Goal: Task Accomplishment & Management: Manage account settings

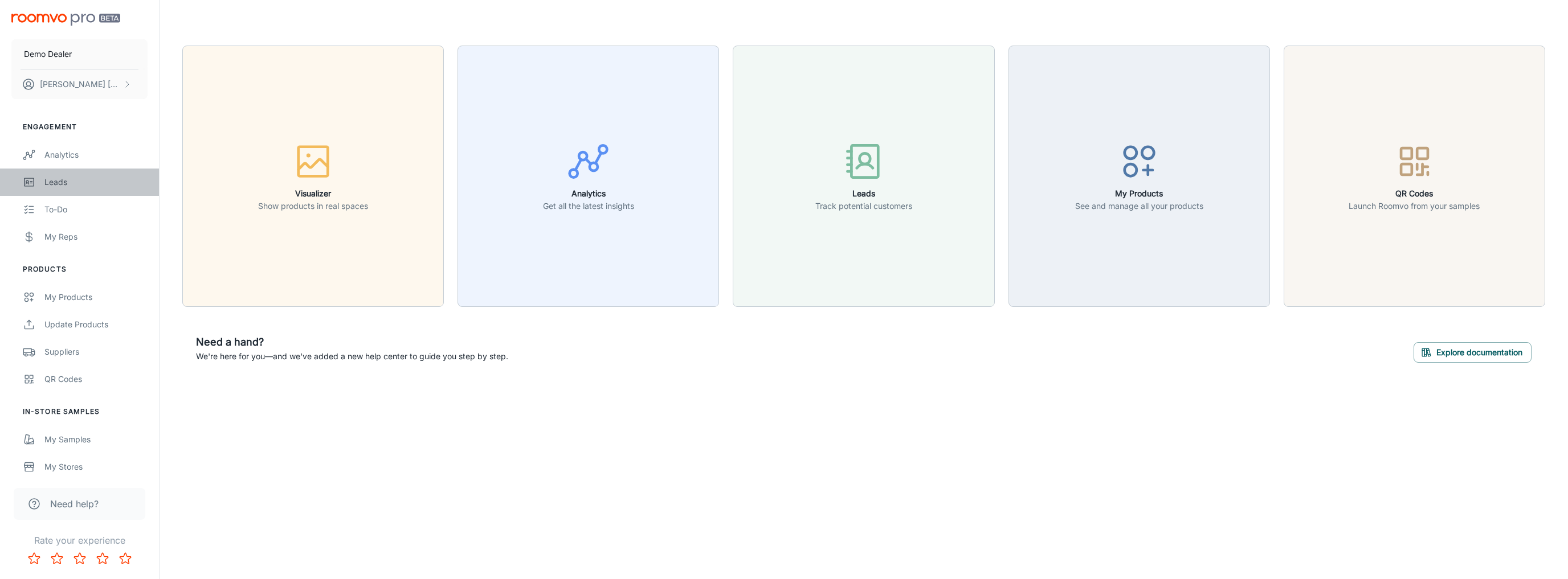
click at [75, 183] on div "Leads" at bounding box center [96, 182] width 103 height 12
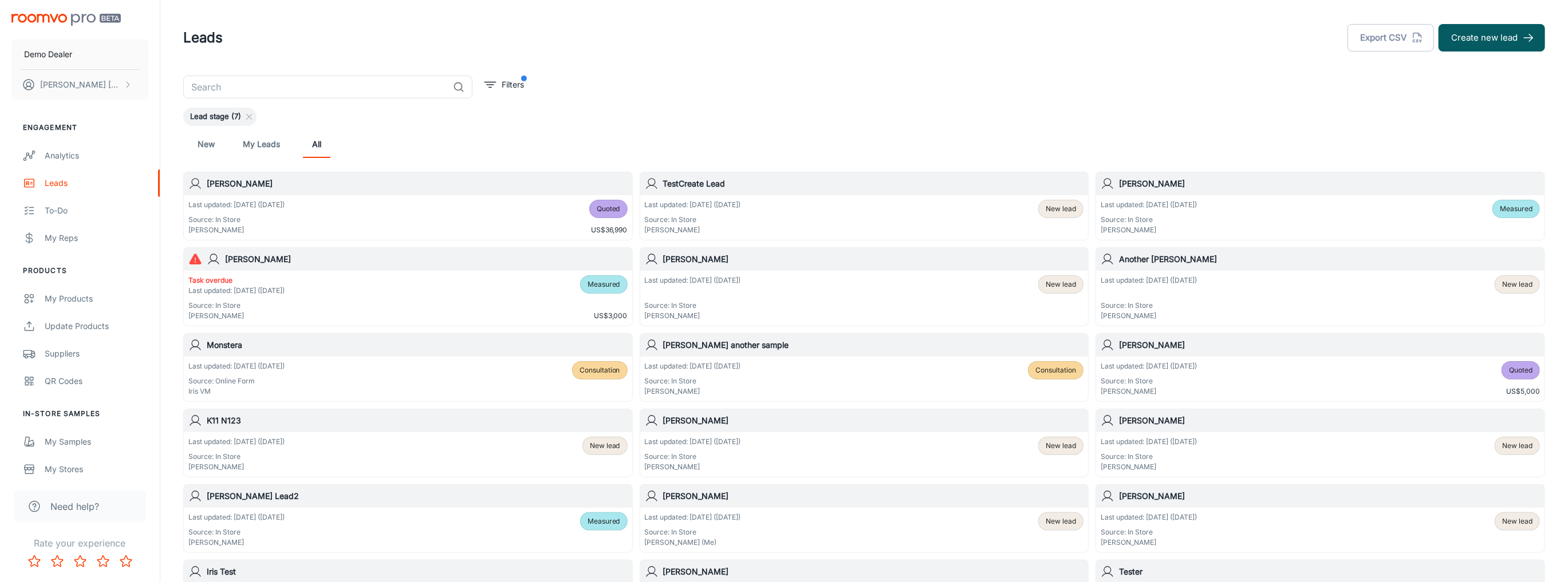
click at [362, 183] on h6 "[PERSON_NAME]" at bounding box center [417, 184] width 421 height 12
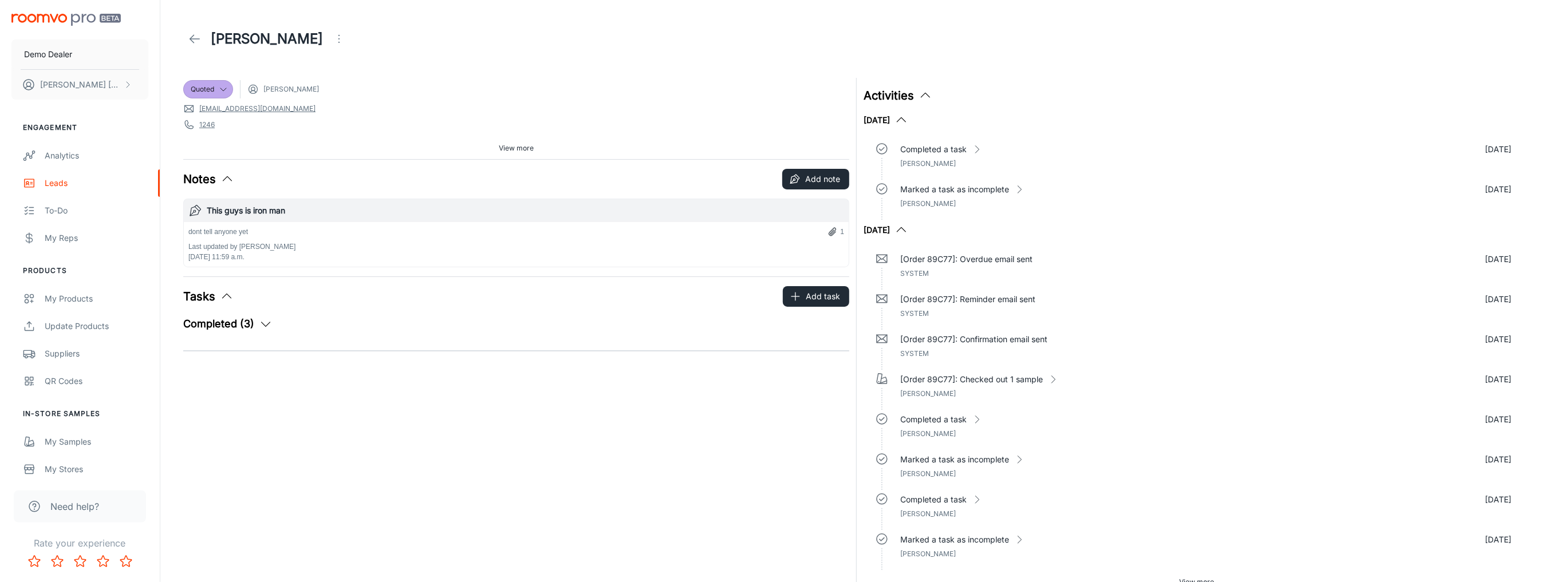
click at [191, 37] on polyline at bounding box center [191, 38] width 4 height 8
